Goal: Find contact information: Find contact information

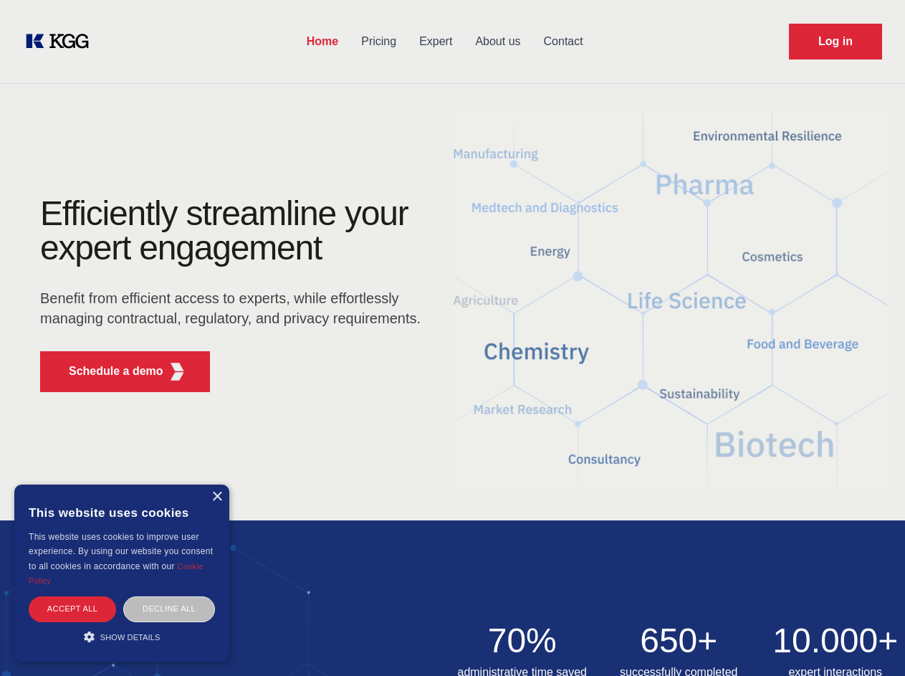
click at [452, 338] on div "Efficiently streamline your expert engagement Benefit from efficient access to …" at bounding box center [235, 299] width 436 height 207
click at [108, 371] on p "Schedule a demo" at bounding box center [116, 371] width 95 height 17
click at [216, 497] on div "× This website uses cookies This website uses cookies to improve user experienc…" at bounding box center [121, 572] width 215 height 177
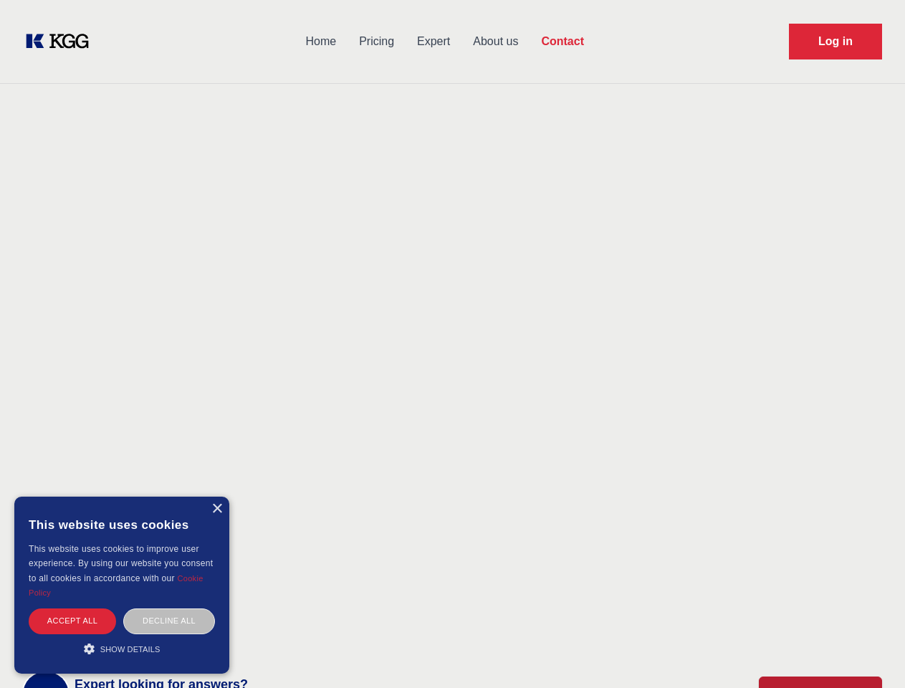
click at [72, 608] on div "Accept all" at bounding box center [72, 620] width 87 height 25
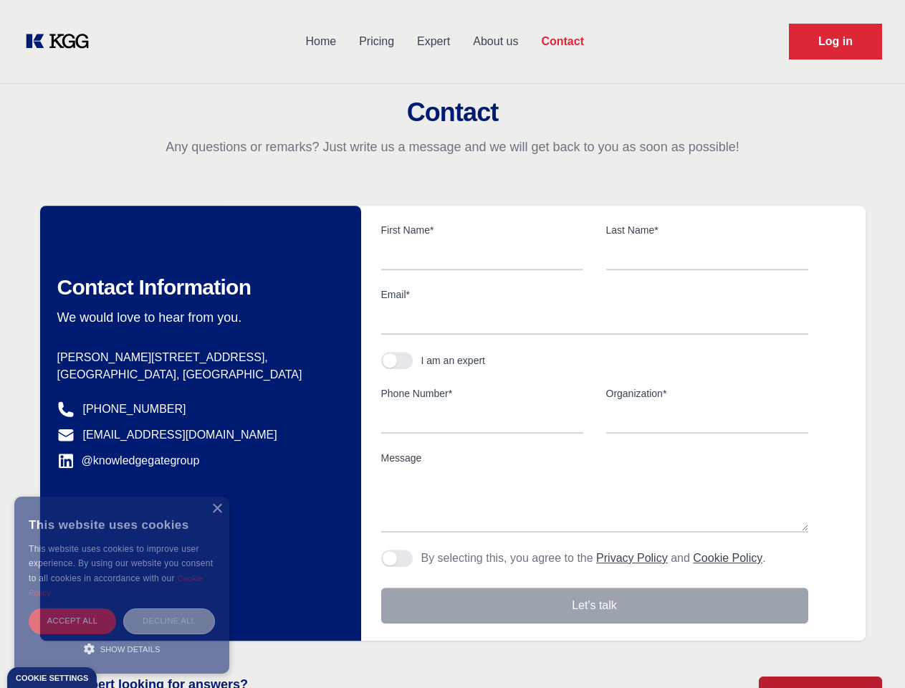
click at [169, 608] on div "Decline all" at bounding box center [169, 620] width 92 height 25
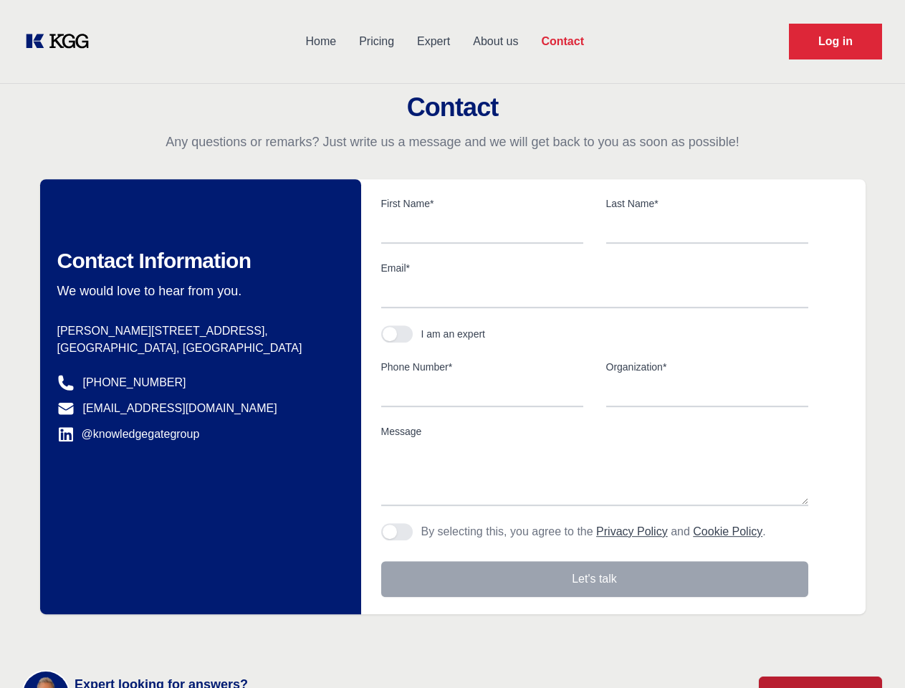
click at [122, 636] on main "Contact Any questions or remarks? Just write us a message and we will get back …" at bounding box center [452, 373] width 905 height 746
